Goal: Transaction & Acquisition: Purchase product/service

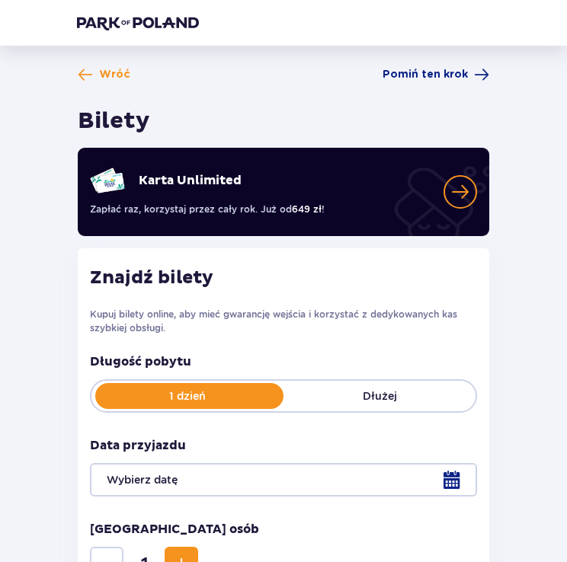
scroll to position [186, 0]
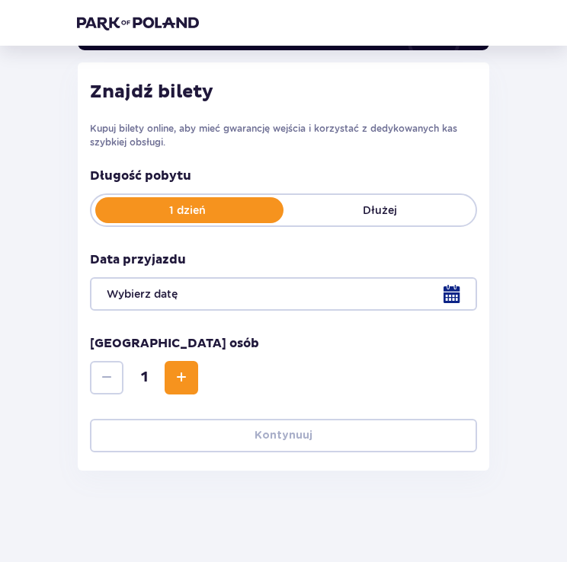
click at [420, 286] on div at bounding box center [283, 294] width 387 height 34
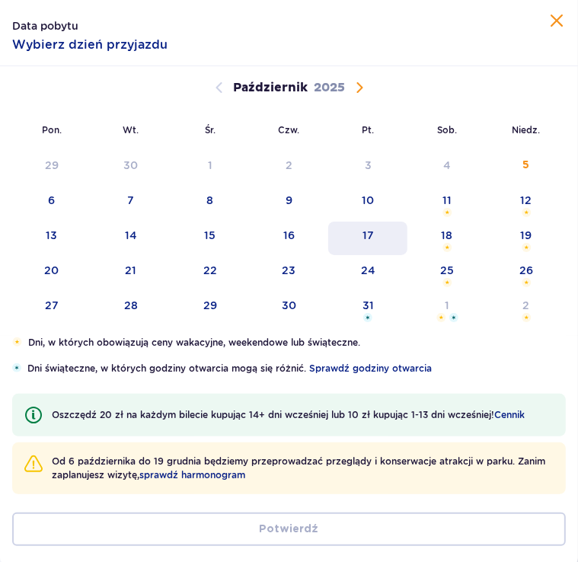
click at [365, 245] on div "17" at bounding box center [367, 239] width 79 height 34
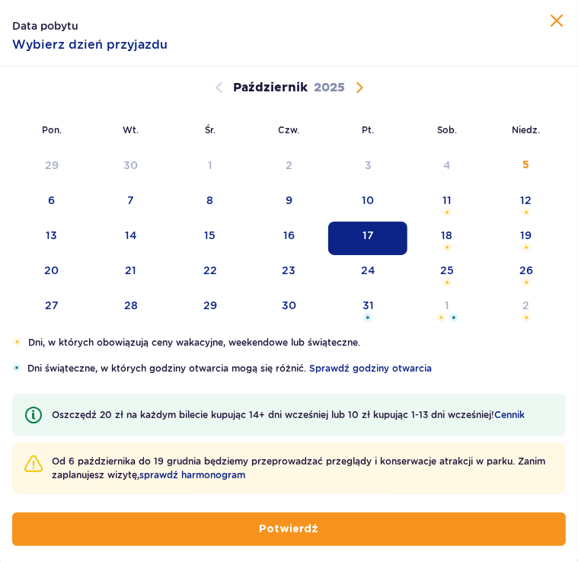
click at [217, 537] on button "Potwierdź" at bounding box center [289, 529] width 554 height 34
type input "[DATE]"
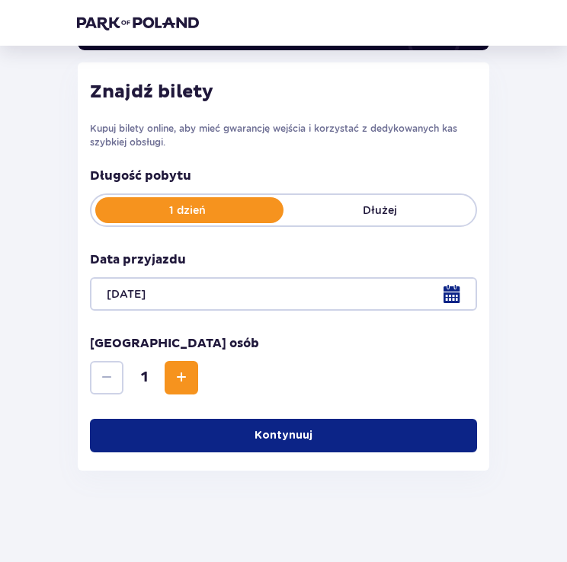
click at [267, 309] on div at bounding box center [283, 294] width 387 height 34
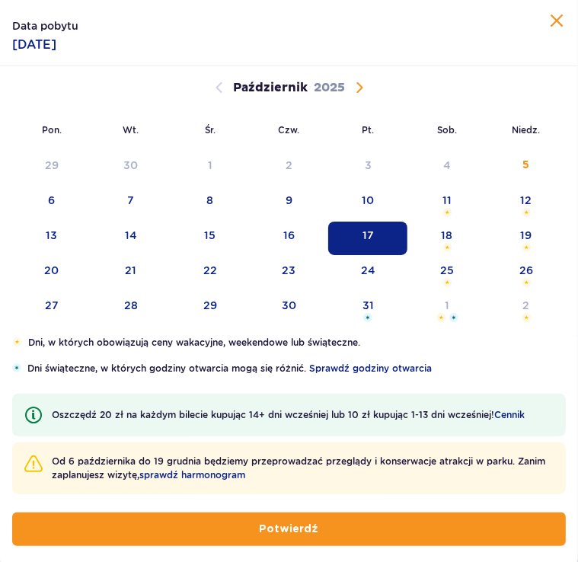
click at [258, 516] on button "Potwierdź" at bounding box center [289, 529] width 554 height 34
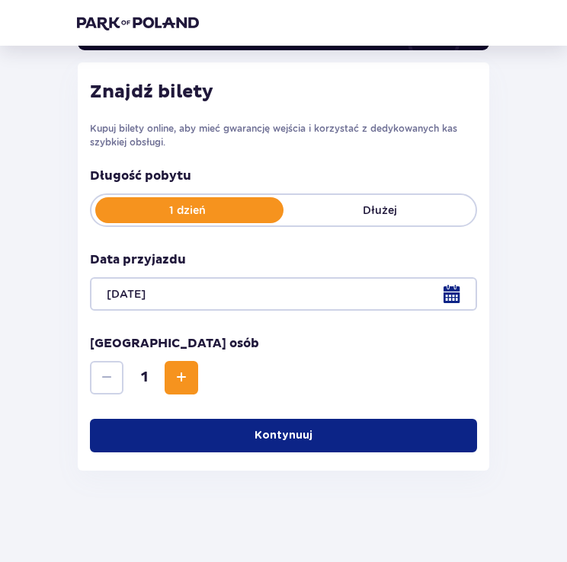
click at [178, 378] on span "Zwiększ" at bounding box center [181, 378] width 18 height 18
click at [180, 431] on button "Kontynuuj" at bounding box center [283, 436] width 387 height 34
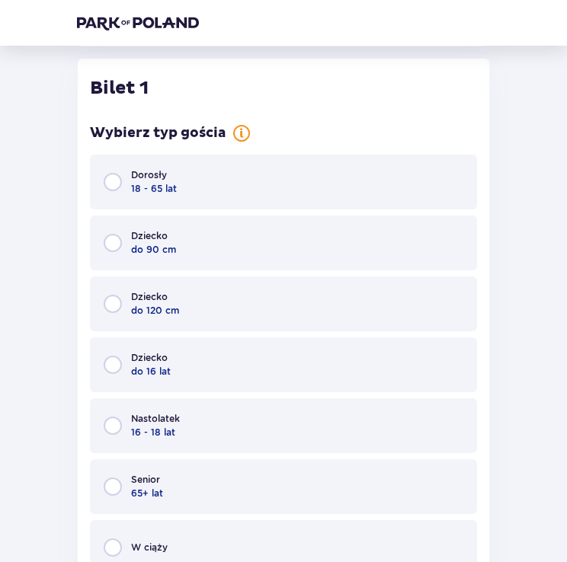
scroll to position [611, 0]
click at [166, 177] on span "Dorosły" at bounding box center [149, 175] width 36 height 14
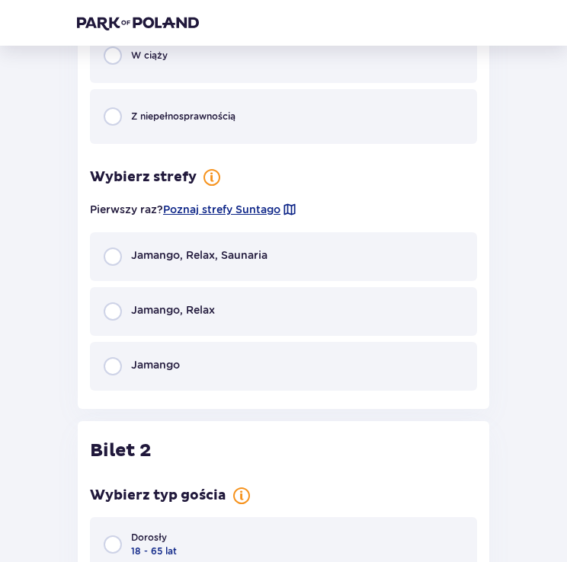
scroll to position [1212, 0]
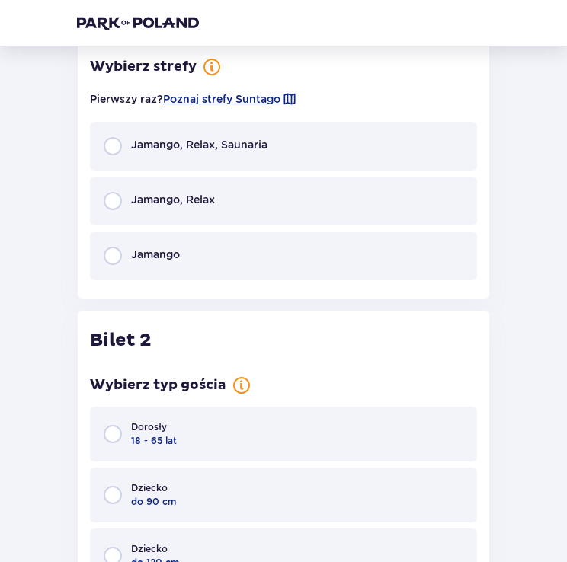
click at [173, 200] on span "Jamango, Relax" at bounding box center [173, 199] width 84 height 15
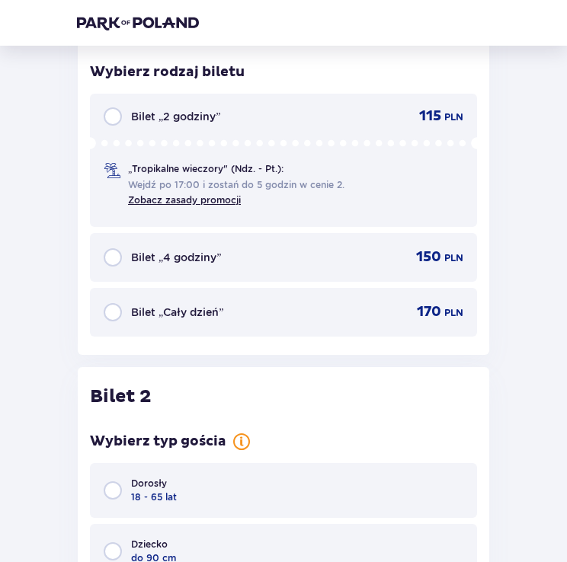
scroll to position [1459, 0]
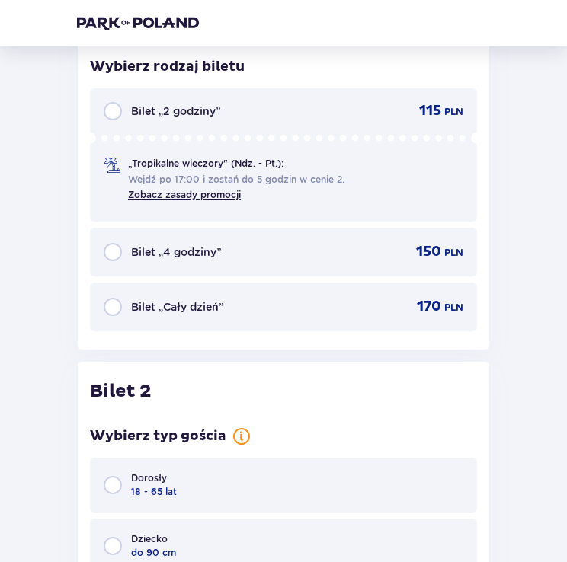
click at [197, 108] on span "Bilet „2 godziny”" at bounding box center [175, 111] width 89 height 15
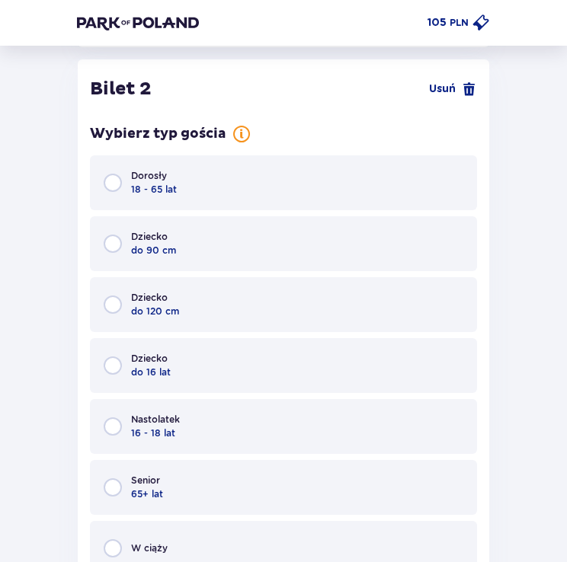
click at [184, 174] on div "Dorosły 18 - 65 lat" at bounding box center [283, 182] width 387 height 55
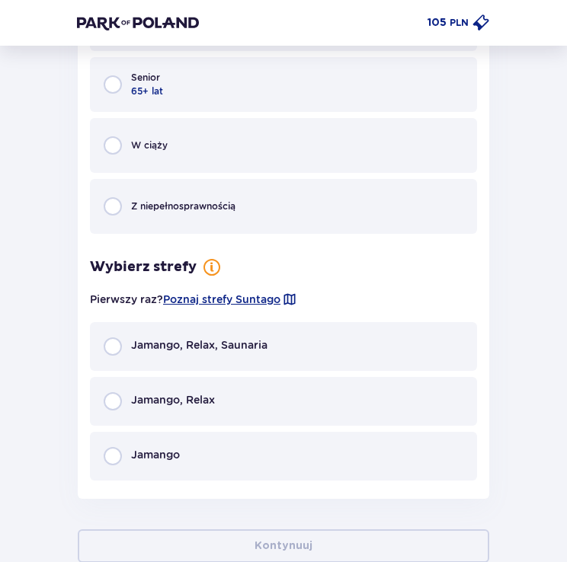
scroll to position [2255, 0]
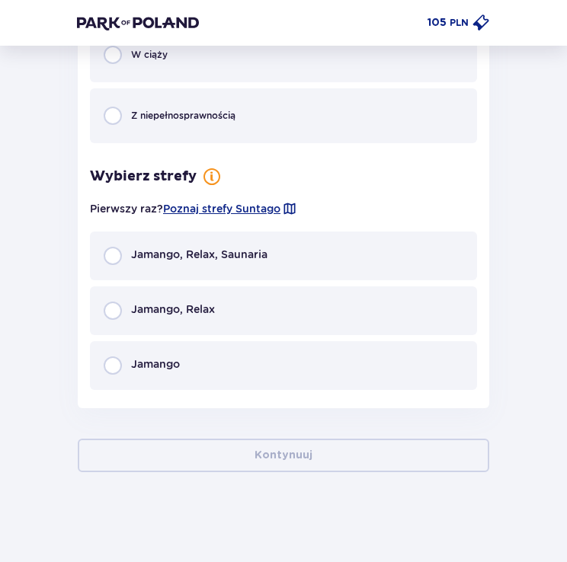
click at [197, 303] on span "Jamango, Relax" at bounding box center [173, 309] width 84 height 15
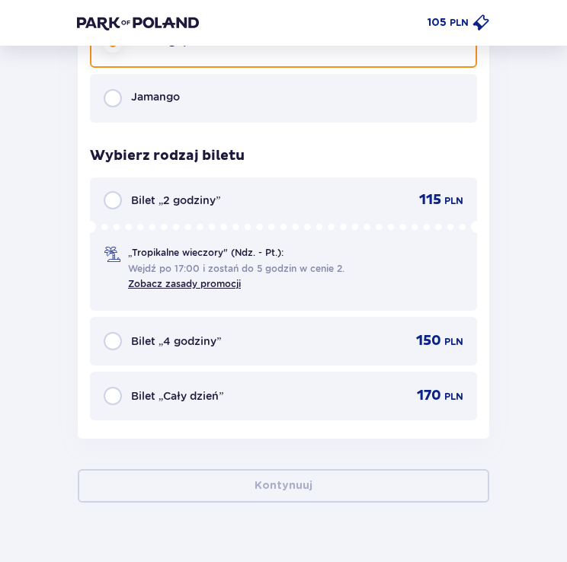
scroll to position [2552, 0]
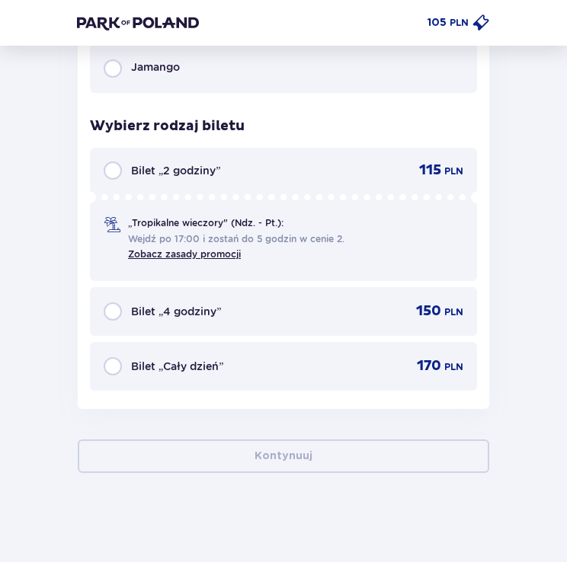
click at [187, 233] on span "Wejdź po 17:00 i zostań do 5 godzin w cenie 2." at bounding box center [236, 239] width 216 height 14
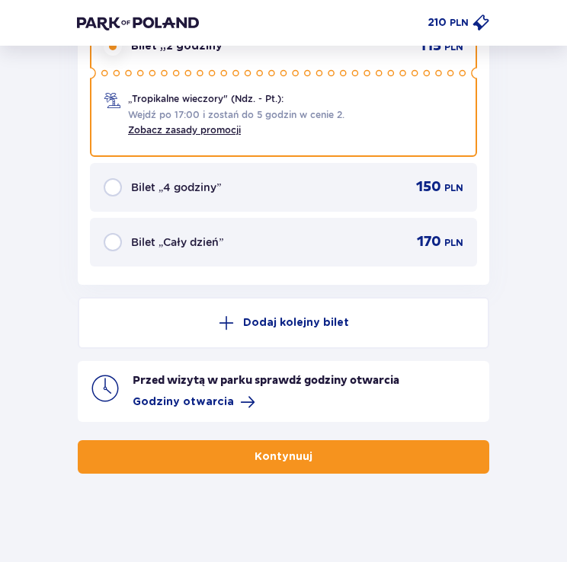
click at [213, 445] on button "Kontynuuj" at bounding box center [283, 457] width 411 height 34
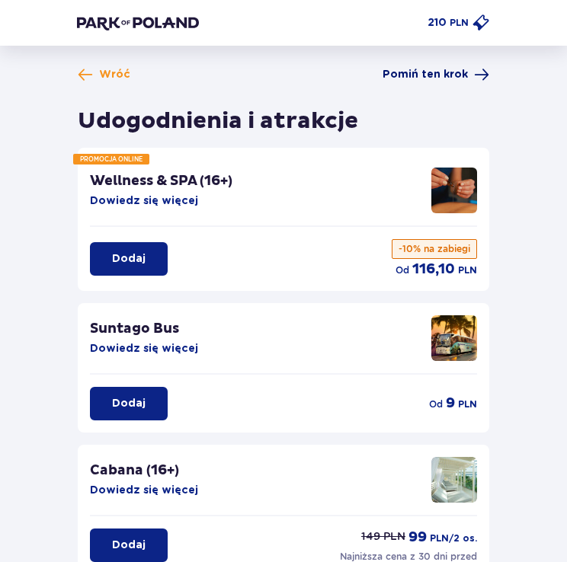
click at [462, 67] on span "Pomiń ten krok" at bounding box center [424, 74] width 85 height 15
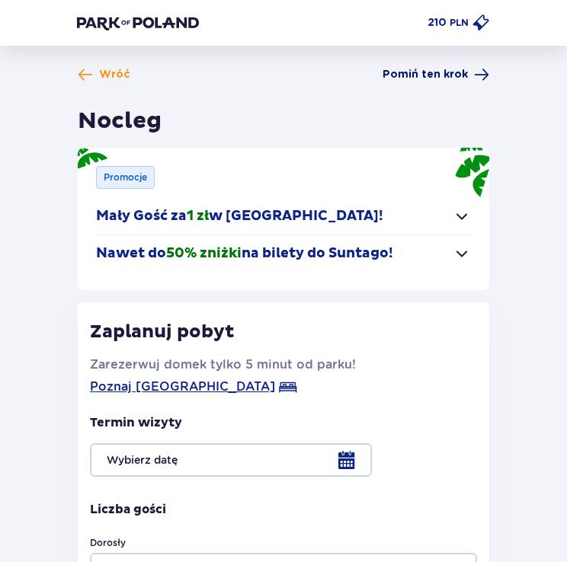
click at [426, 76] on span "Pomiń ten krok" at bounding box center [424, 74] width 85 height 15
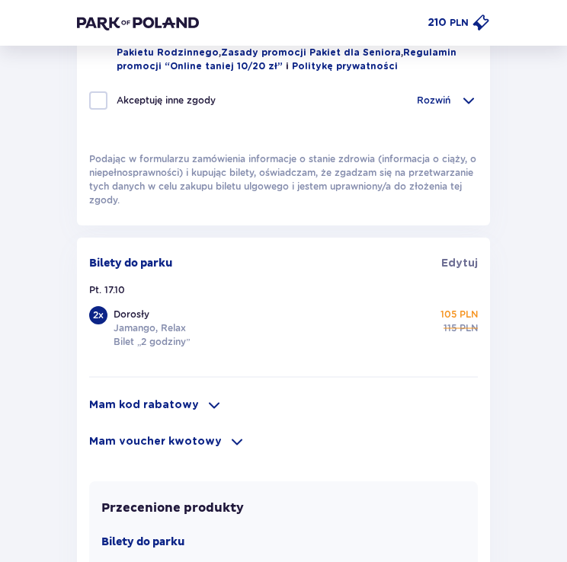
scroll to position [846, 0]
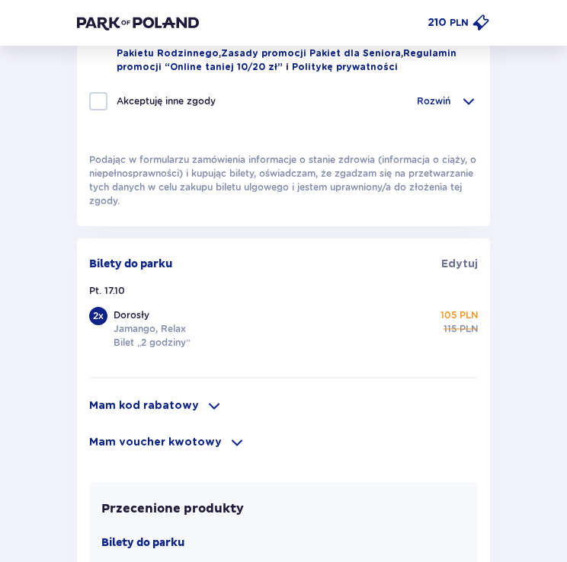
click at [214, 397] on span at bounding box center [214, 406] width 18 height 18
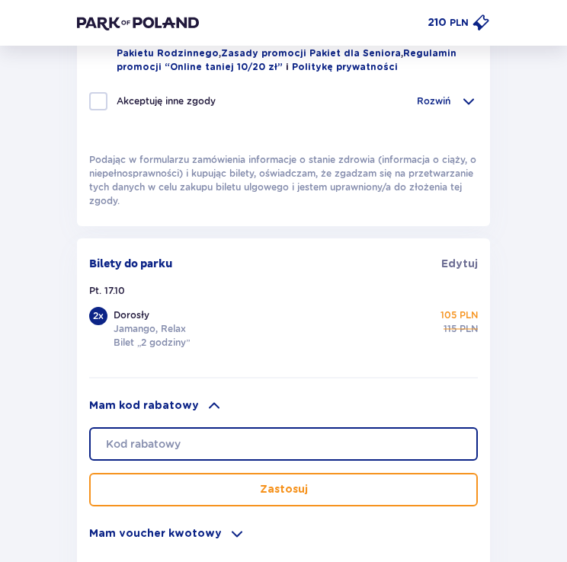
click at [187, 428] on input "text" at bounding box center [283, 444] width 388 height 34
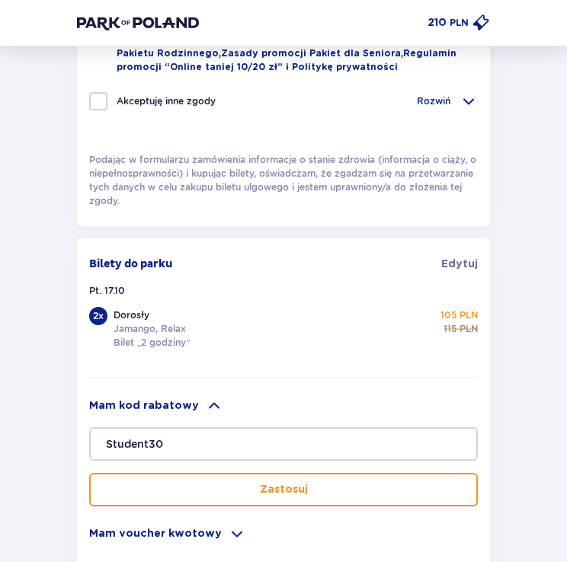
click at [217, 486] on button "Zastosuj" at bounding box center [283, 490] width 388 height 34
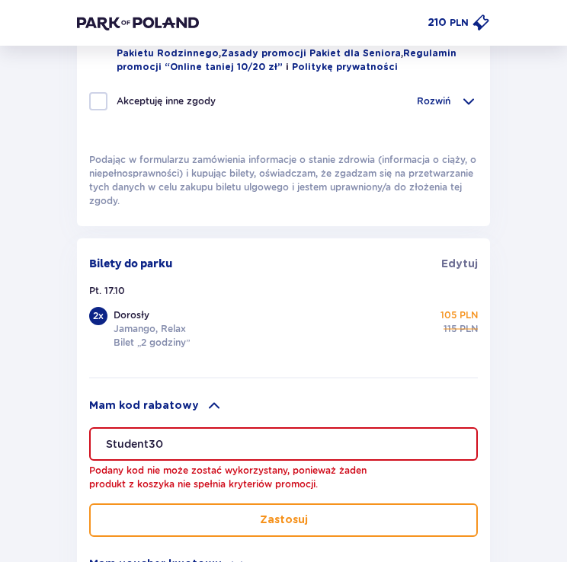
click at [203, 427] on input "Student30" at bounding box center [283, 444] width 388 height 34
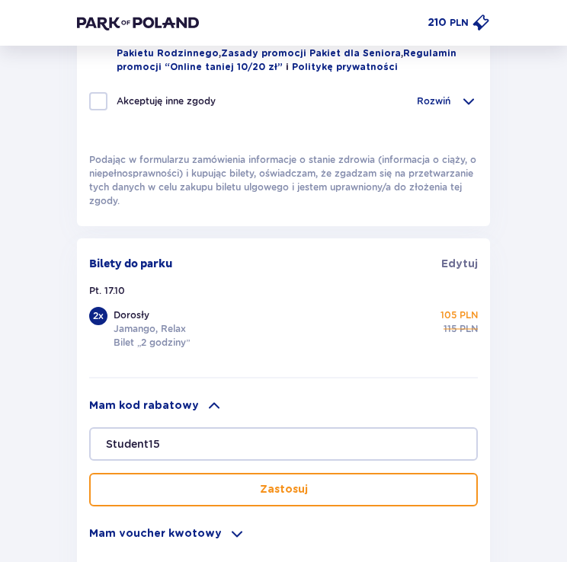
click at [211, 473] on button "Zastosuj" at bounding box center [283, 490] width 388 height 34
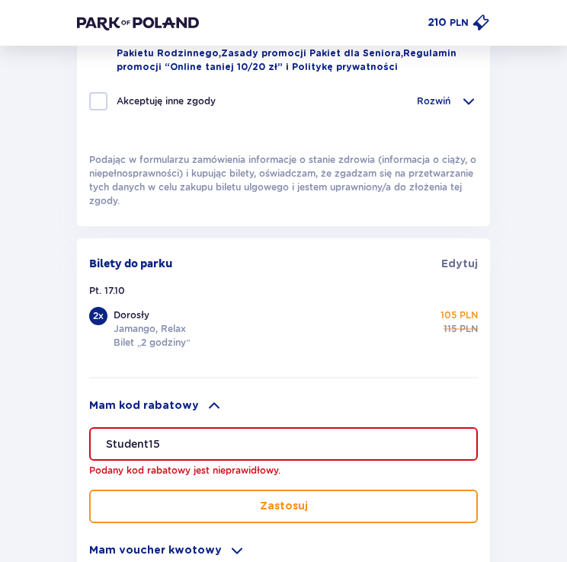
click at [194, 427] on input "Student15" at bounding box center [283, 444] width 388 height 34
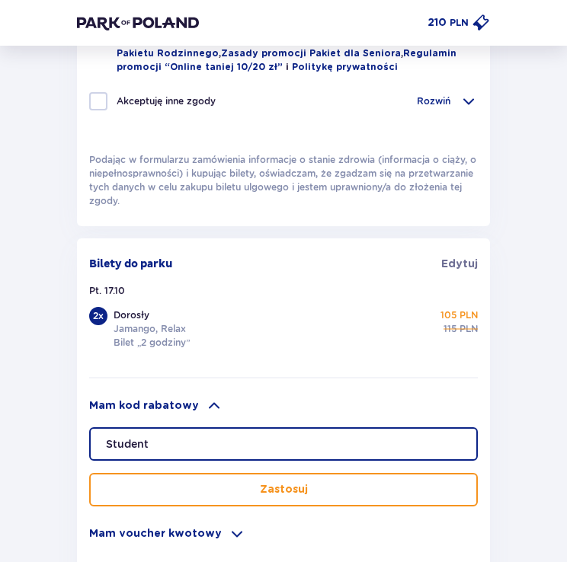
type input "Student"
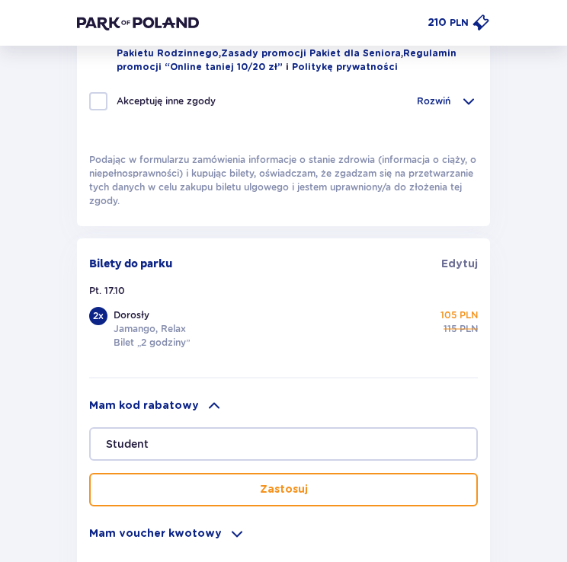
click at [206, 491] on button "Zastosuj" at bounding box center [283, 490] width 388 height 34
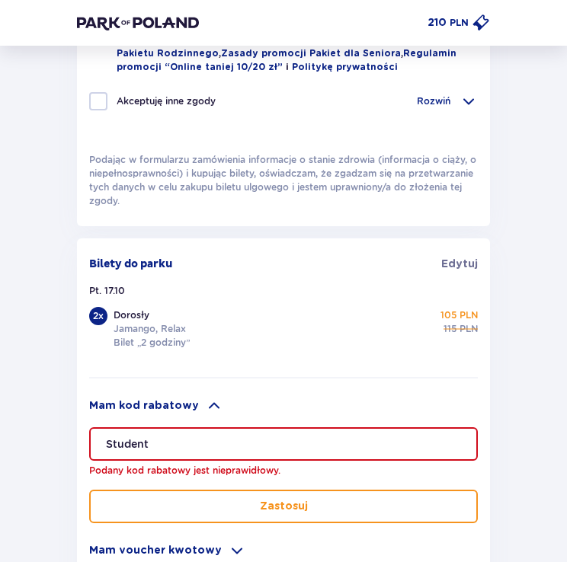
drag, startPoint x: 199, startPoint y: 439, endPoint x: -11, endPoint y: 468, distance: 212.1
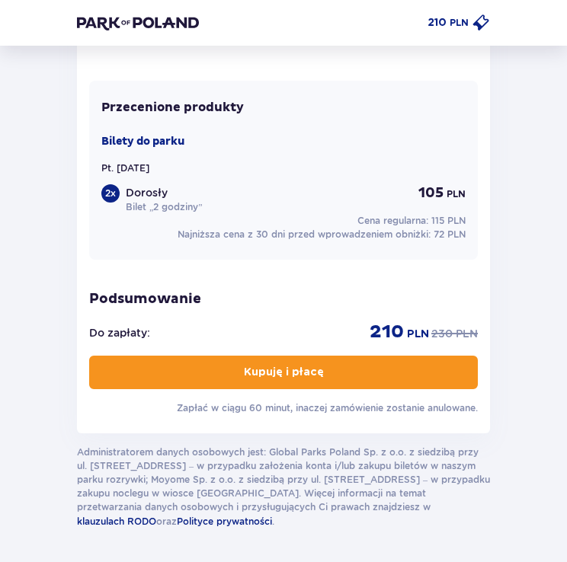
scroll to position [1337, 0]
